Goal: Task Accomplishment & Management: Manage account settings

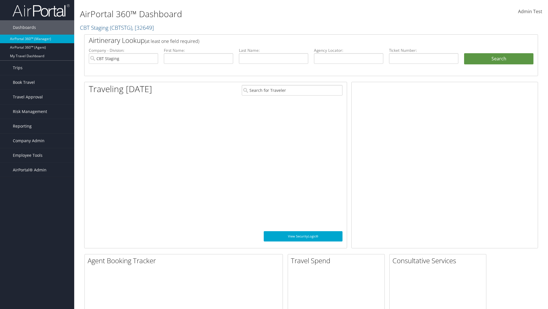
click at [37, 141] on span "Company Admin" at bounding box center [29, 140] width 32 height 14
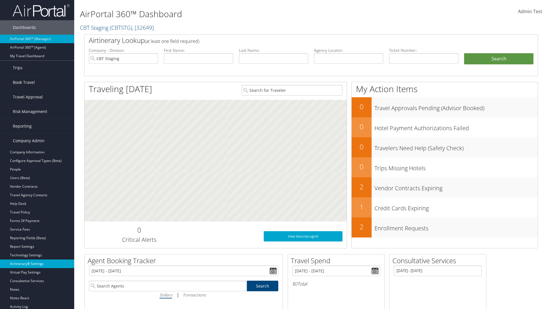
click at [37, 263] on link "Airtinerary® Settings" at bounding box center [37, 263] width 74 height 9
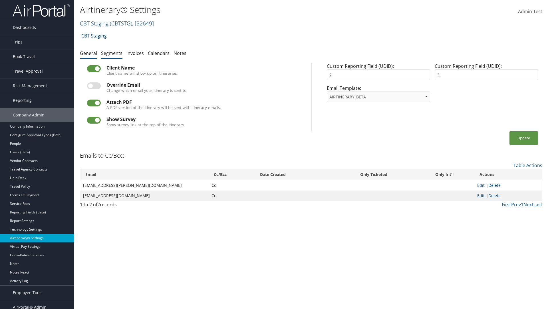
click at [112, 53] on link "Segments" at bounding box center [111, 53] width 21 height 6
